Goal: Information Seeking & Learning: Learn about a topic

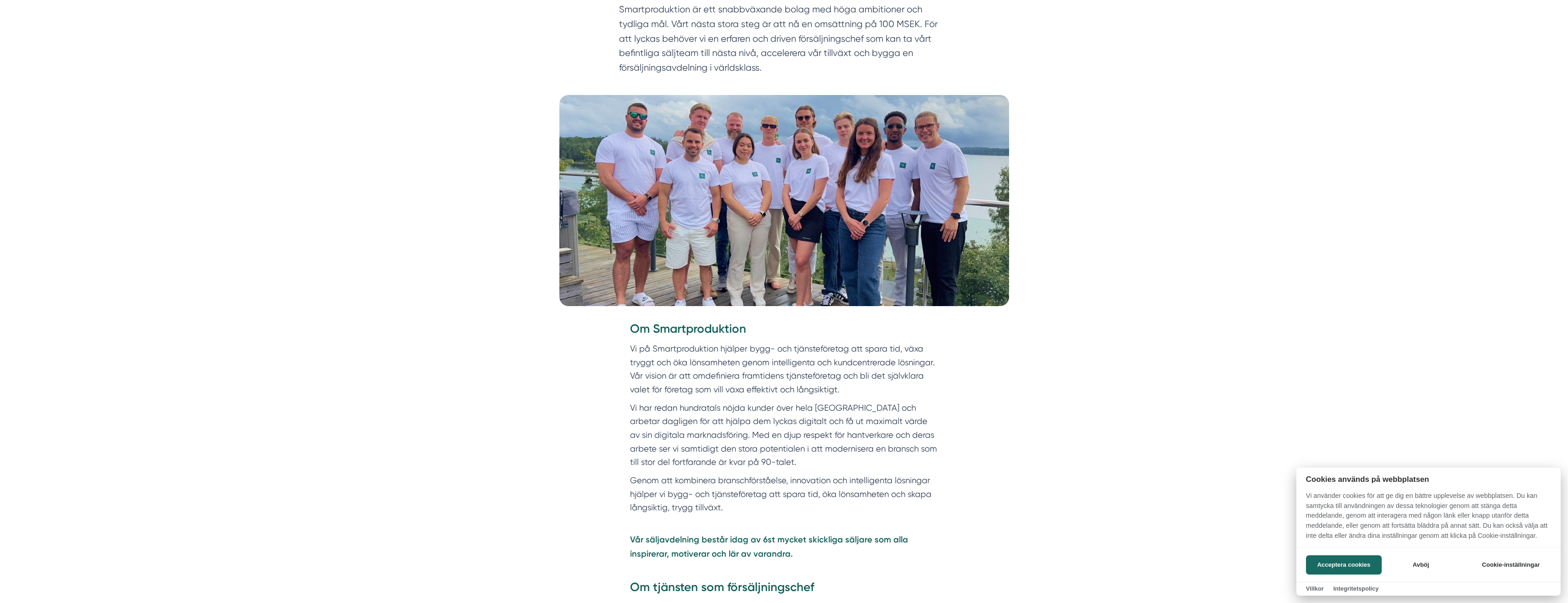
scroll to position [183, 0]
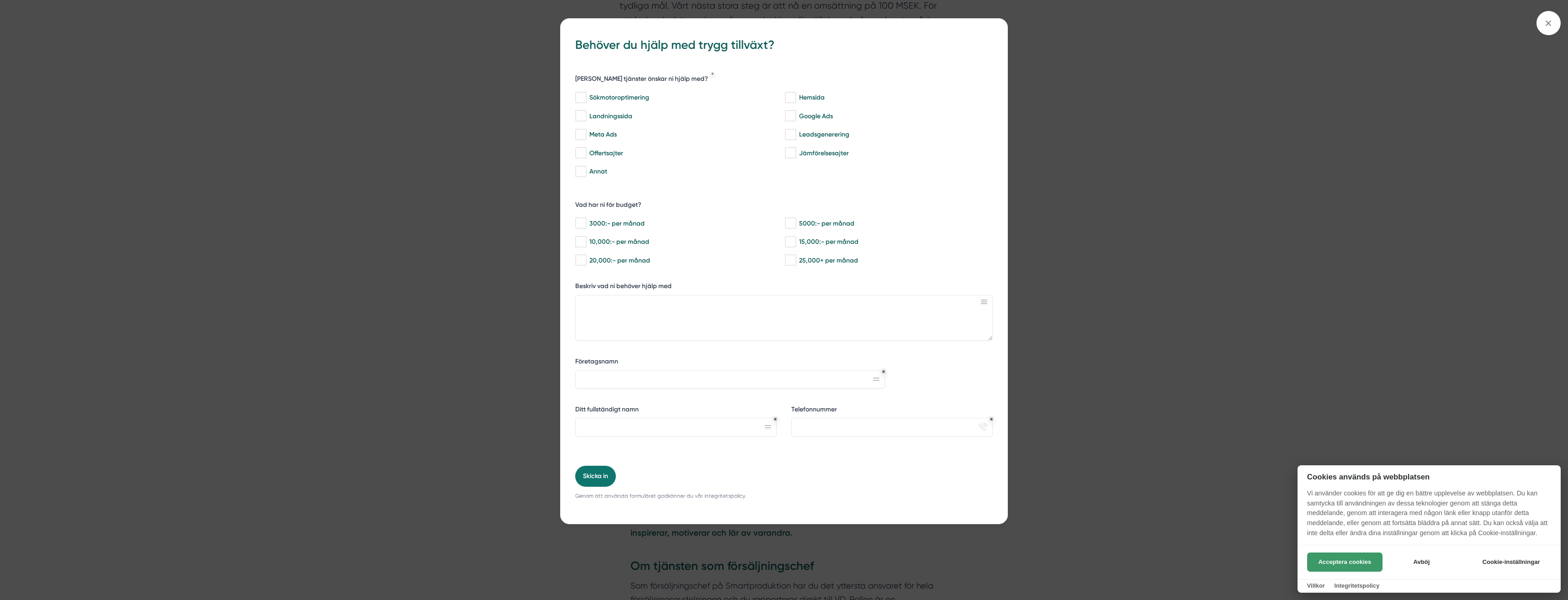
click at [1349, 560] on button "Acceptera cookies" at bounding box center [1345, 562] width 75 height 19
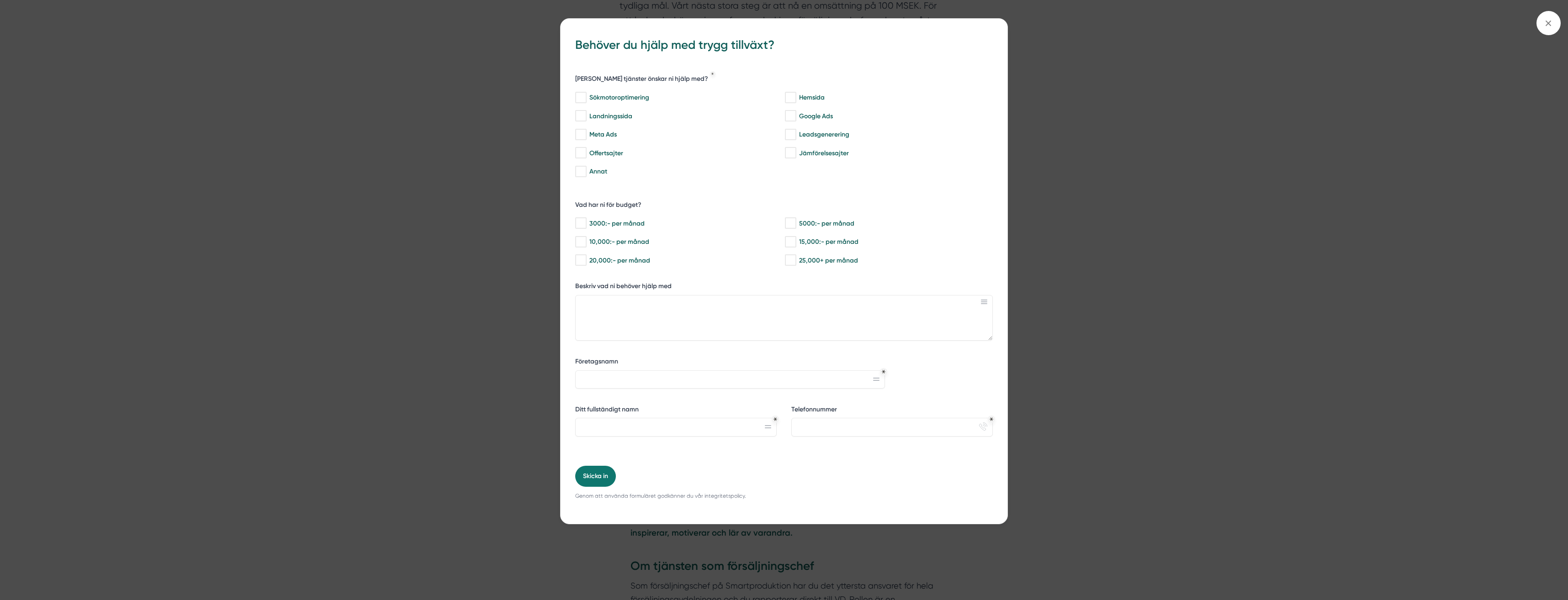
click at [1102, 294] on div "bbc9b822-b2c6-488a-ab3e-9a2d59e49c7c Behöver du hjälp med trygg tillväxt? [PERS…" at bounding box center [784, 300] width 1568 height 600
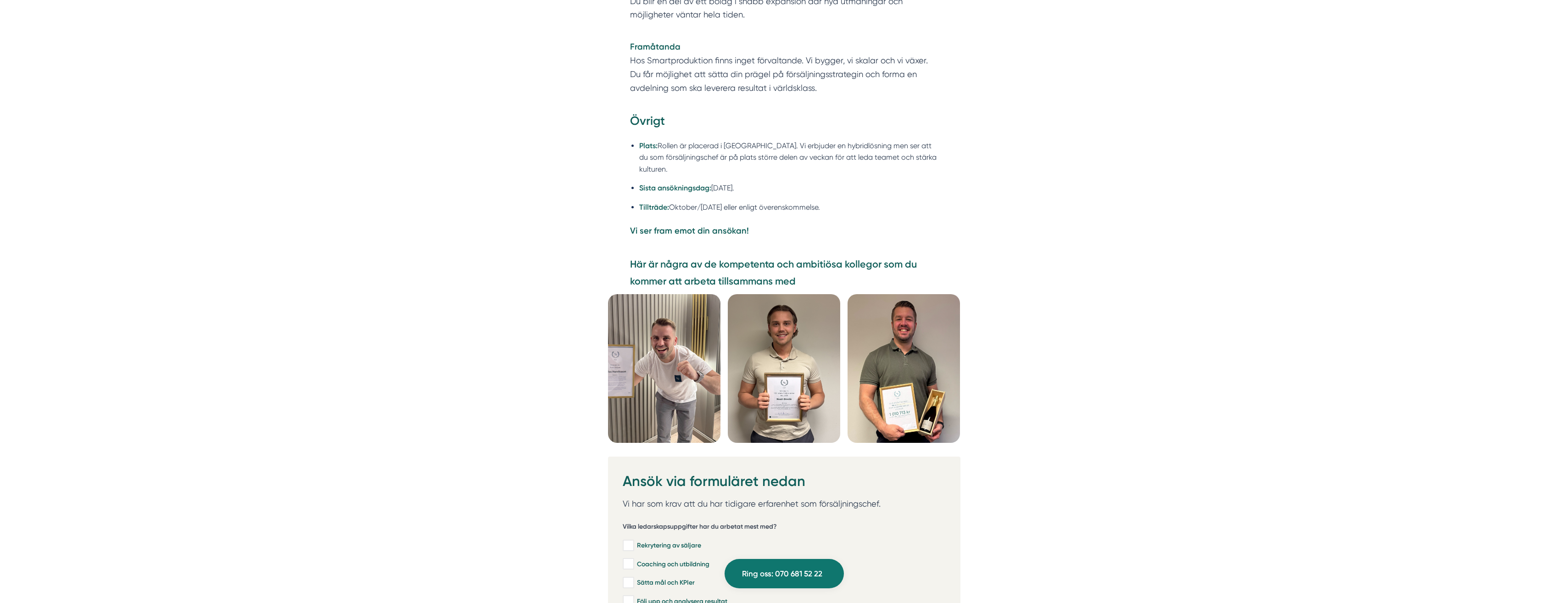
scroll to position [2203, 0]
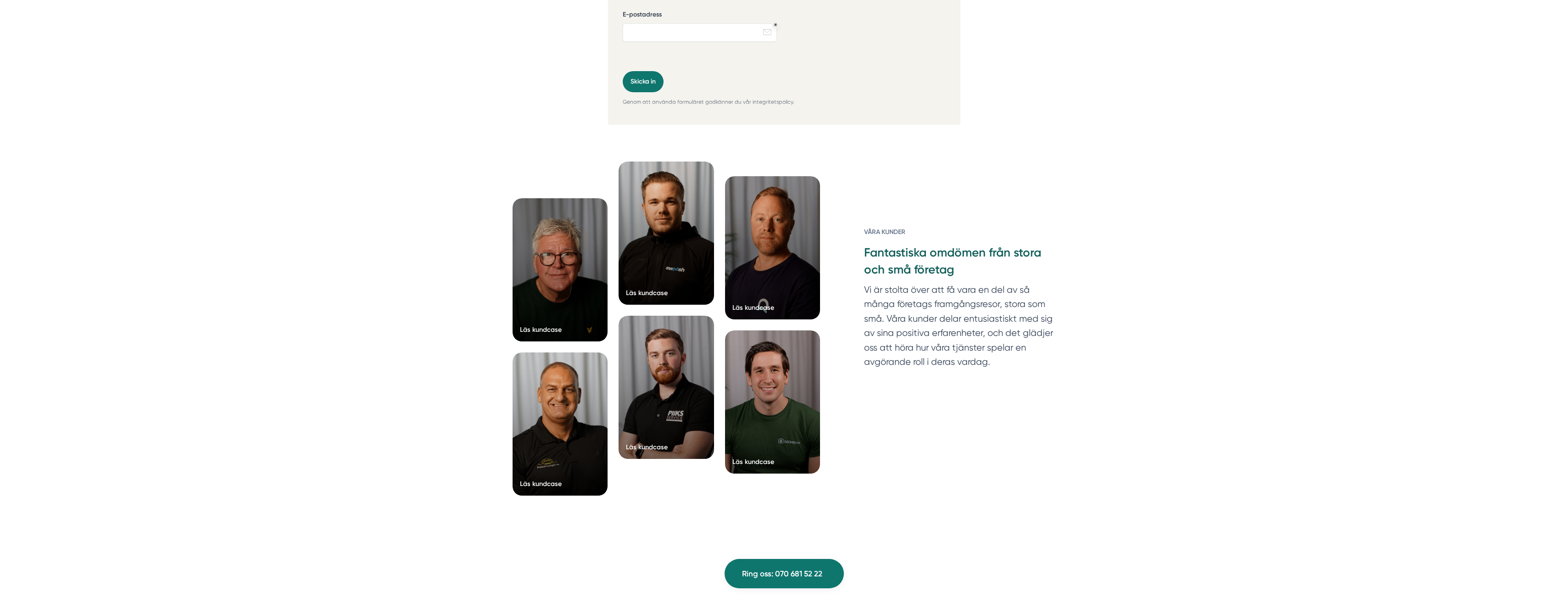
scroll to position [3397, 0]
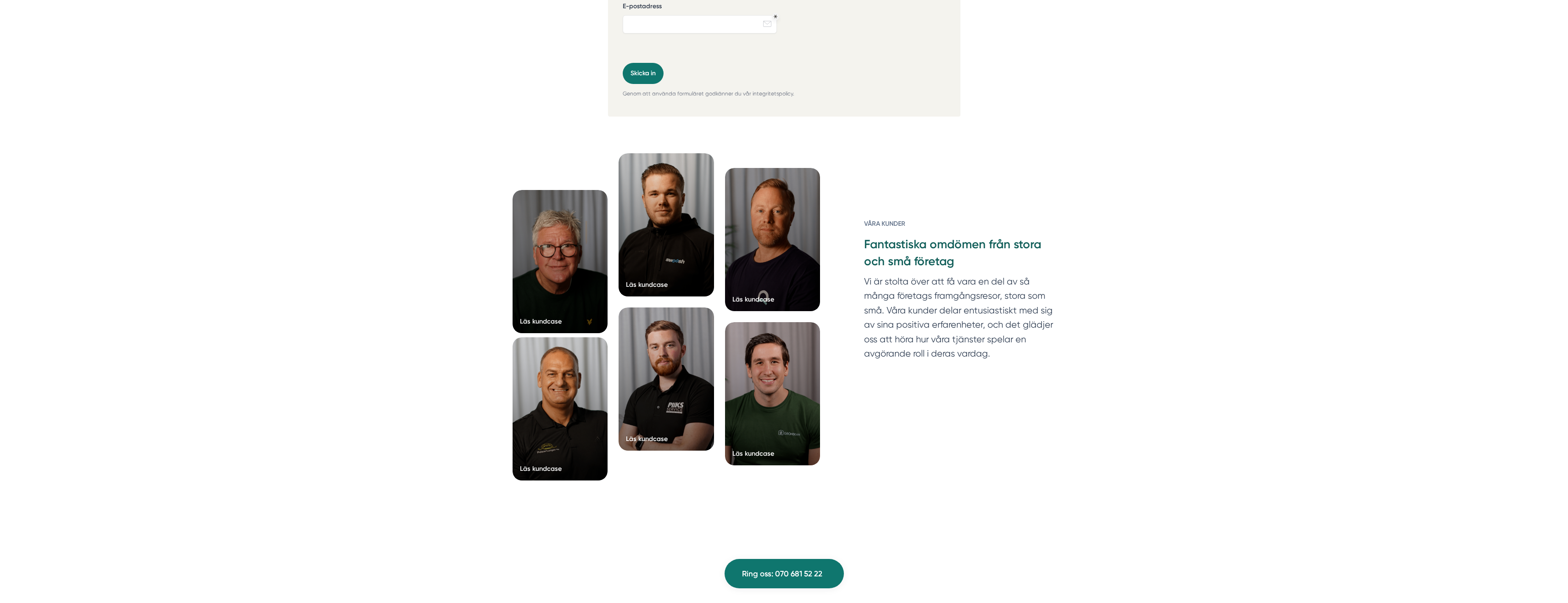
click at [553, 391] on div at bounding box center [560, 409] width 95 height 143
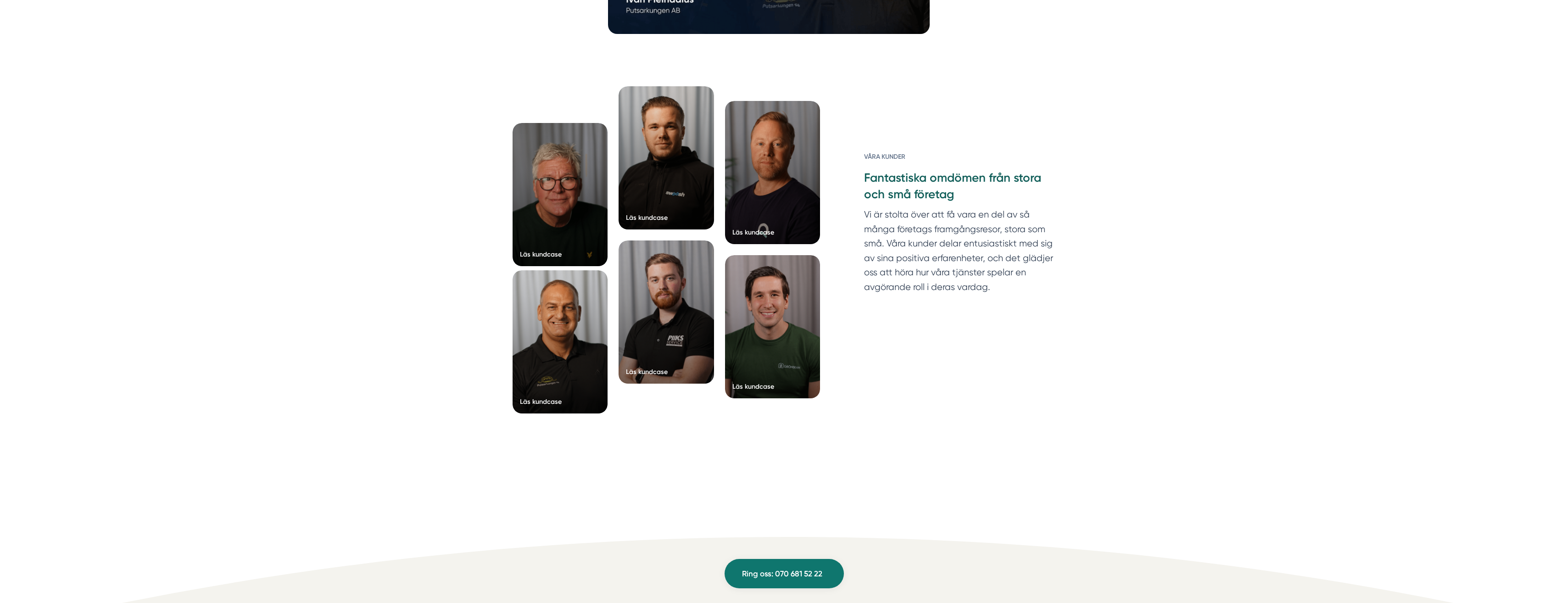
scroll to position [3030, 0]
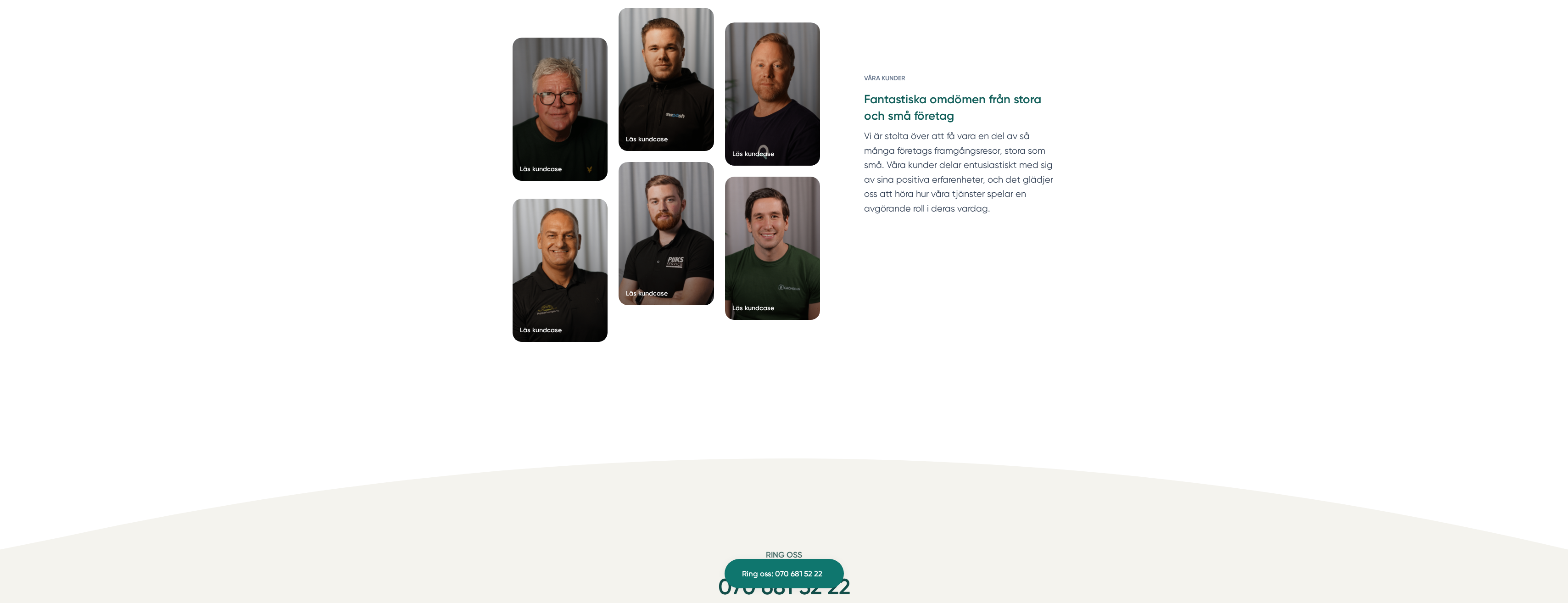
click at [567, 133] on div at bounding box center [560, 109] width 95 height 143
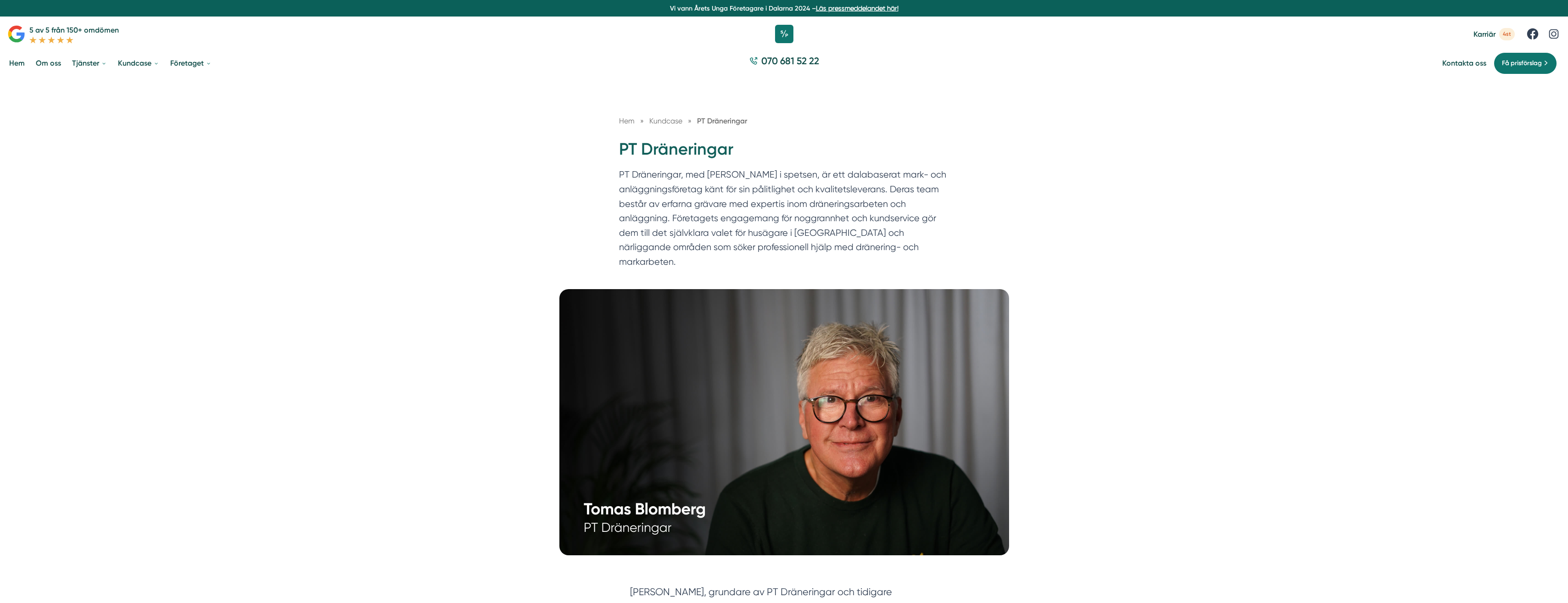
click at [626, 122] on span "Hem" at bounding box center [627, 121] width 16 height 9
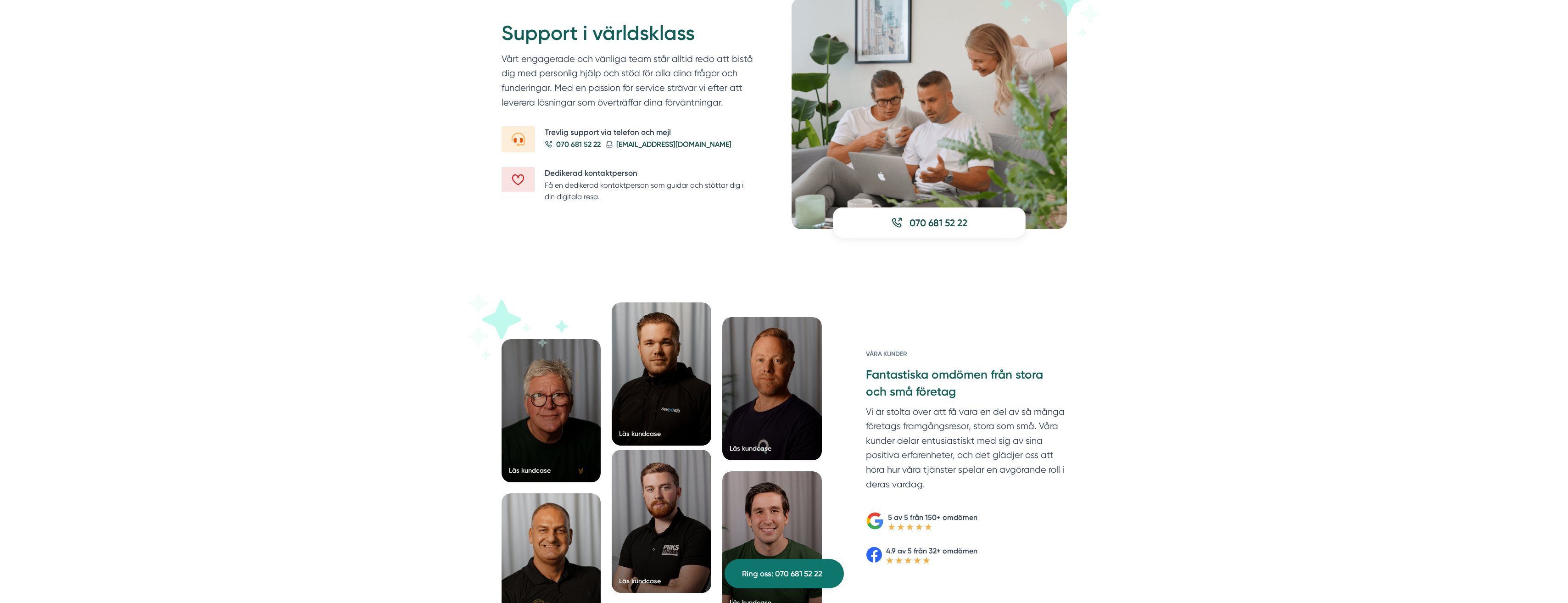
scroll to position [1147, 0]
